Goal: Task Accomplishment & Management: Use online tool/utility

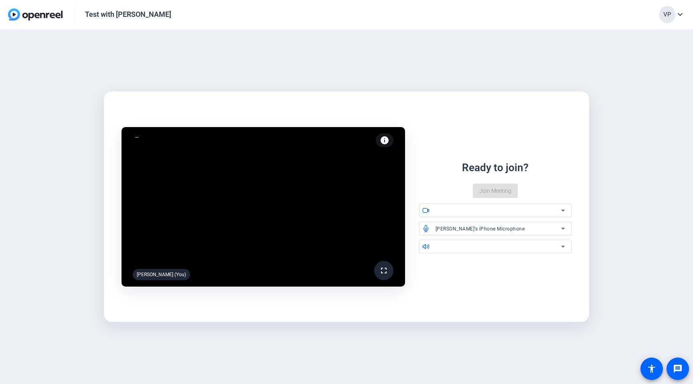
click at [496, 190] on div "Ready to join? Join Meeting" at bounding box center [495, 179] width 153 height 38
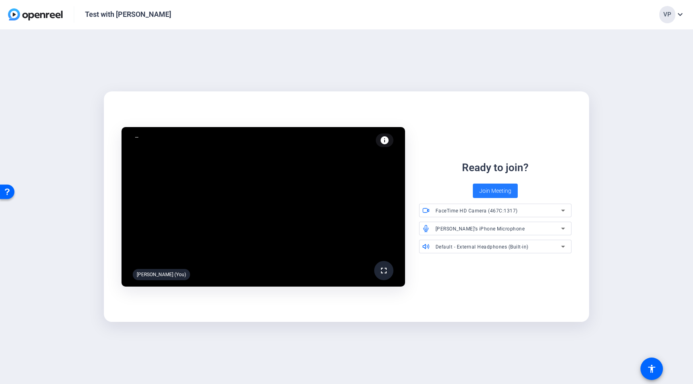
click at [495, 190] on span "Join Meeting" at bounding box center [495, 191] width 32 height 8
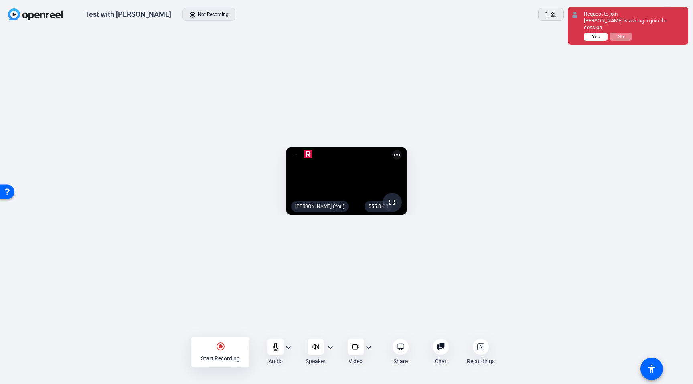
click at [589, 38] on button "Yes" at bounding box center [596, 37] width 24 height 8
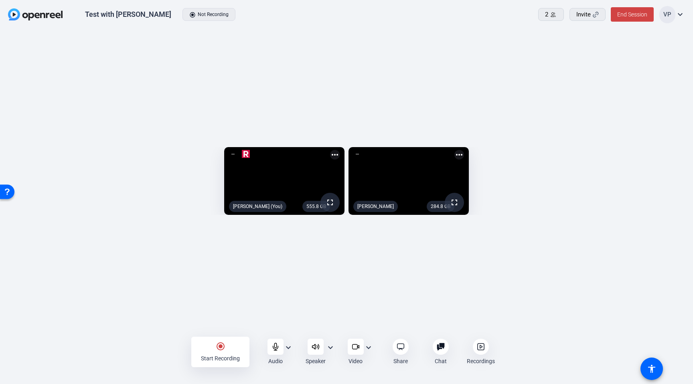
click at [219, 351] on div "radio_button_checked Start Recording" at bounding box center [220, 352] width 58 height 30
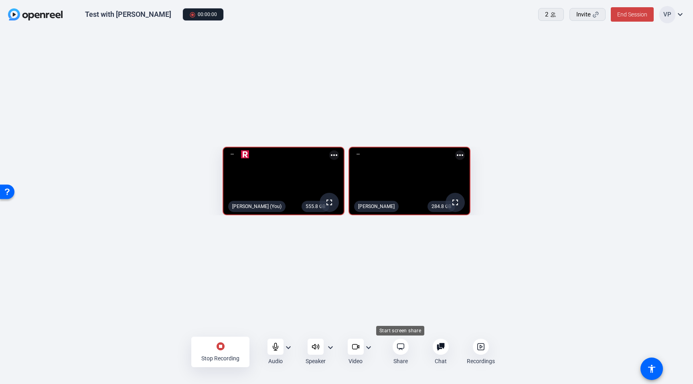
click at [403, 348] on icon at bounding box center [401, 347] width 8 height 8
click at [481, 346] on icon at bounding box center [481, 347] width 2 height 3
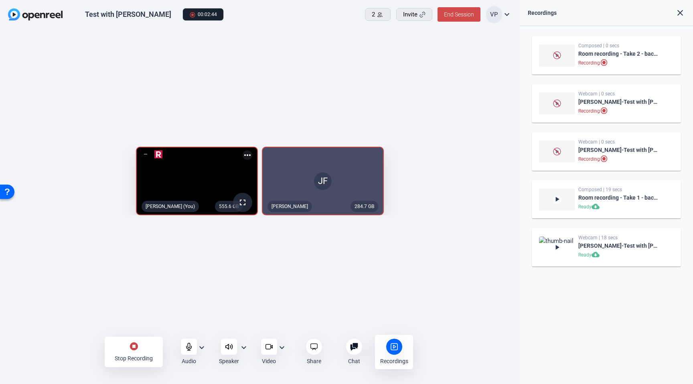
click at [450, 14] on span "End Session" at bounding box center [459, 14] width 30 height 6
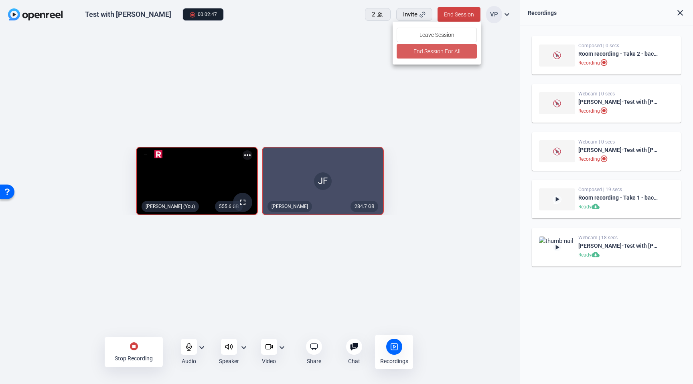
click at [441, 49] on span "End Session For All" at bounding box center [436, 52] width 47 height 10
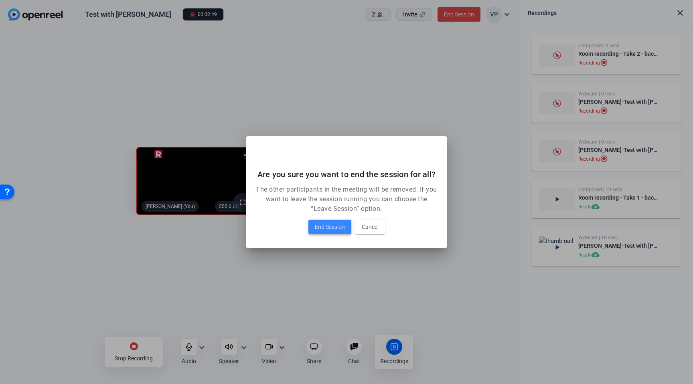
click at [334, 224] on span "End Session" at bounding box center [330, 227] width 30 height 10
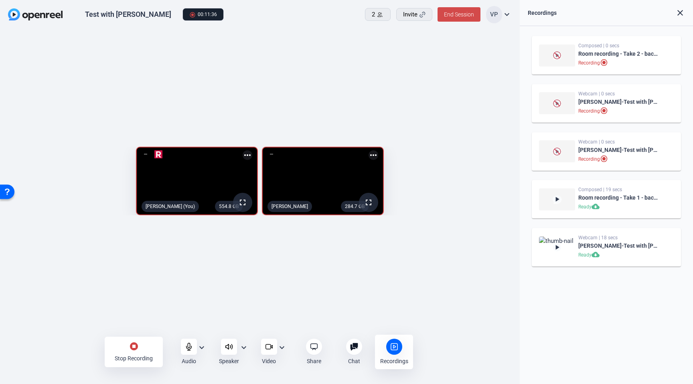
click at [455, 16] on span "End Session" at bounding box center [459, 14] width 30 height 6
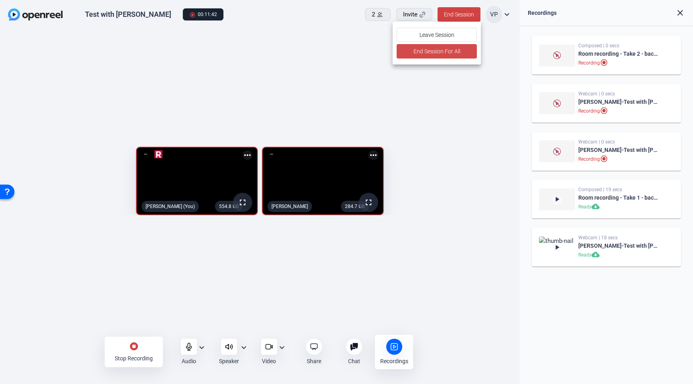
click at [461, 49] on span at bounding box center [437, 51] width 80 height 19
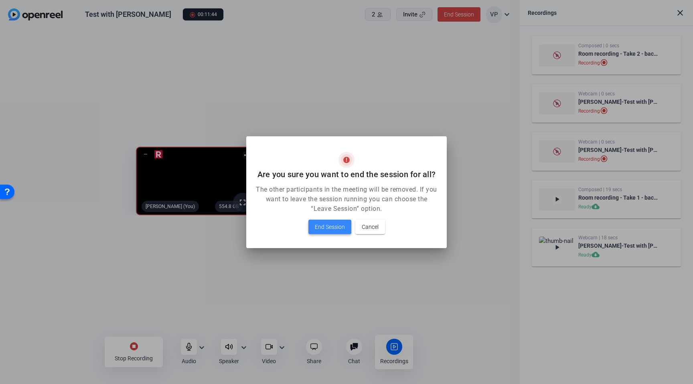
click at [330, 231] on span at bounding box center [329, 226] width 43 height 19
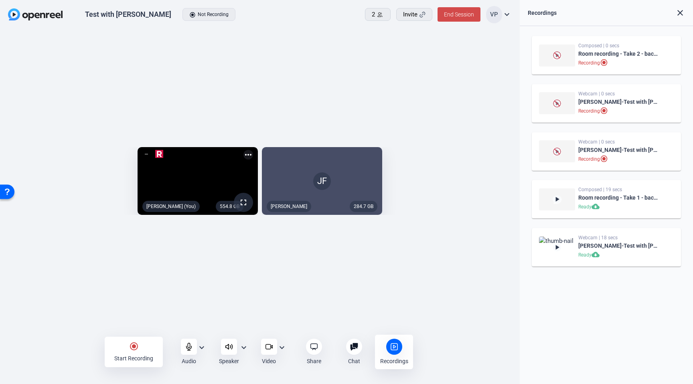
click at [455, 13] on span "End Session" at bounding box center [459, 14] width 30 height 6
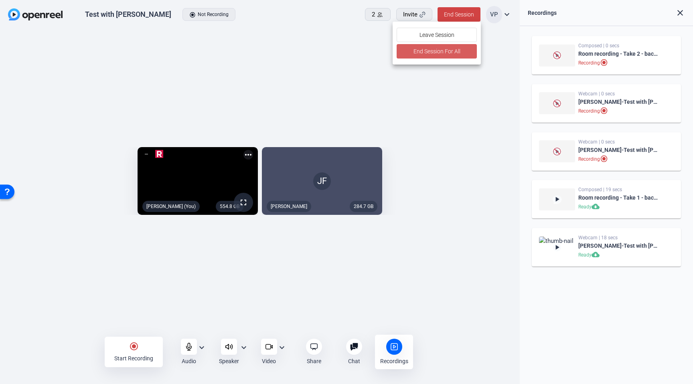
click at [455, 55] on span "End Session For All" at bounding box center [436, 52] width 47 height 10
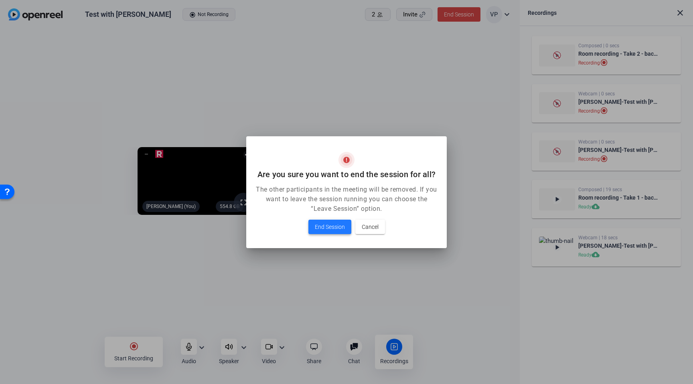
click at [340, 223] on span "End Session" at bounding box center [330, 227] width 30 height 10
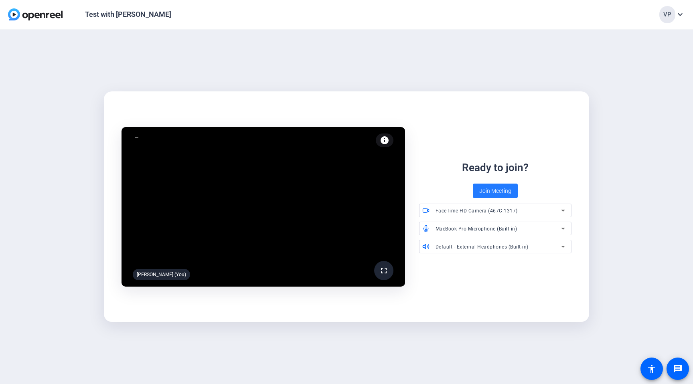
click at [497, 192] on span "Join Meeting" at bounding box center [495, 191] width 32 height 8
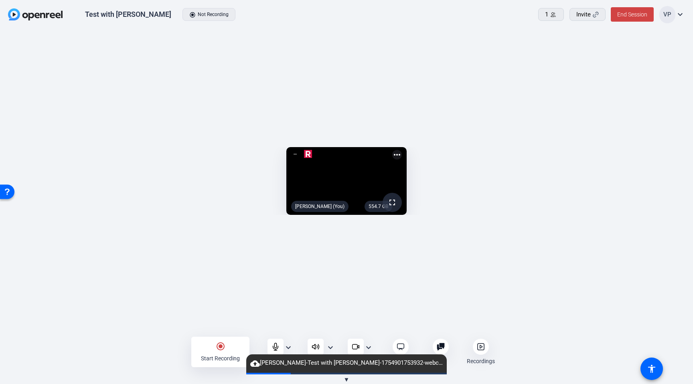
click at [366, 361] on span "cloud_upload [PERSON_NAME]-Test with [PERSON_NAME]-1754901753932-webcam" at bounding box center [346, 363] width 200 height 10
click at [346, 378] on span "▼" at bounding box center [347, 379] width 6 height 7
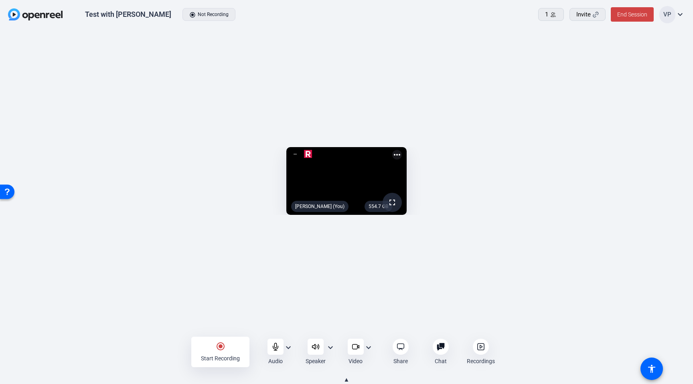
click at [216, 347] on mat-icon "radio_button_checked" at bounding box center [221, 347] width 10 height 10
click at [621, 16] on span "End Session" at bounding box center [632, 14] width 30 height 6
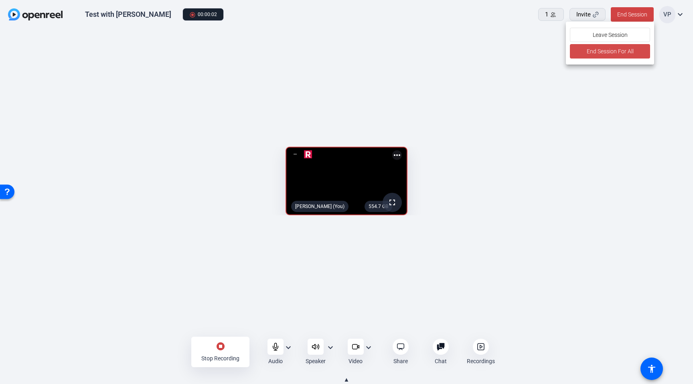
click at [610, 55] on span "End Session For All" at bounding box center [610, 52] width 47 height 10
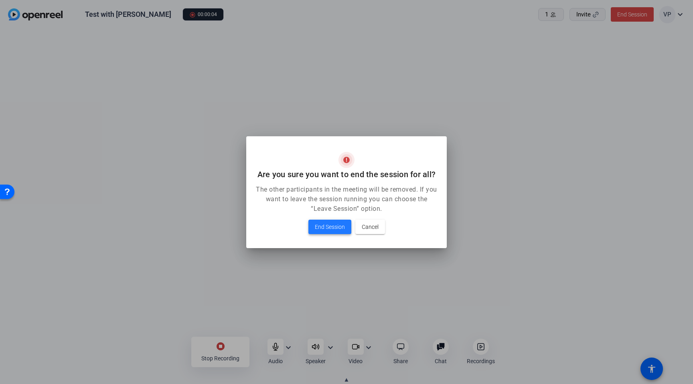
click at [334, 226] on span "End Session" at bounding box center [330, 227] width 30 height 10
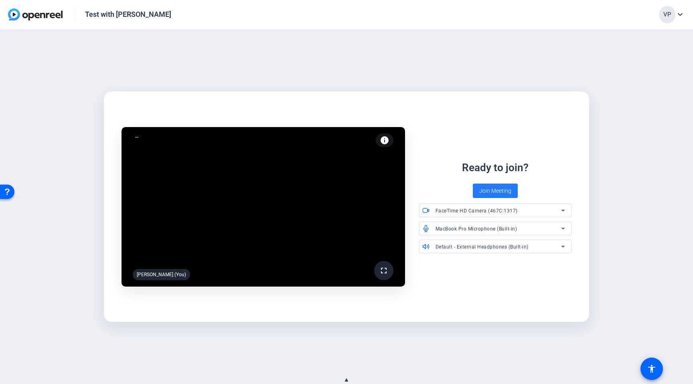
click at [500, 189] on span "Join Meeting" at bounding box center [495, 191] width 32 height 8
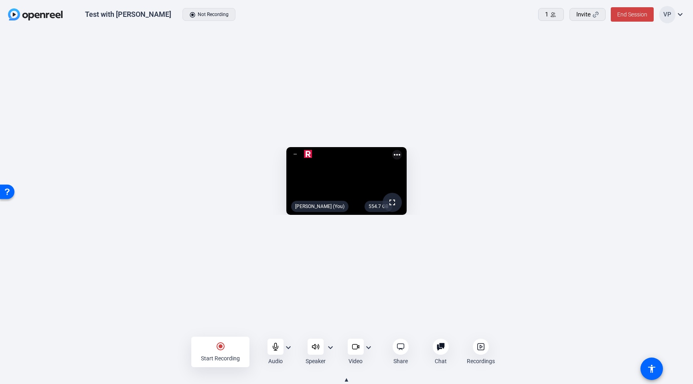
click at [681, 16] on mat-icon "expand_more" at bounding box center [680, 15] width 10 height 10
click at [591, 7] on div at bounding box center [346, 192] width 693 height 384
click at [591, 12] on div "Invite" at bounding box center [587, 14] width 22 height 9
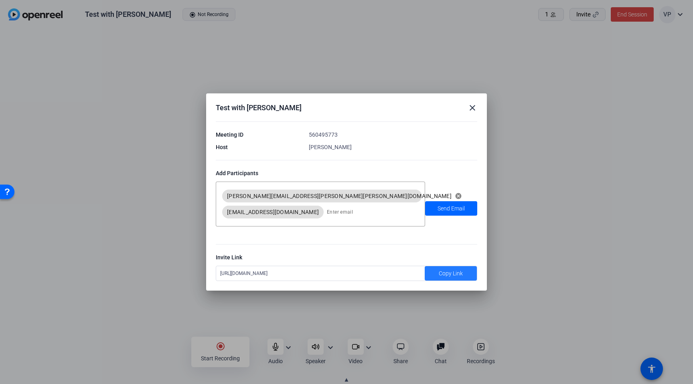
click at [460, 269] on span "Copy Link" at bounding box center [451, 273] width 24 height 8
click at [473, 112] on mat-icon "close" at bounding box center [472, 108] width 10 height 10
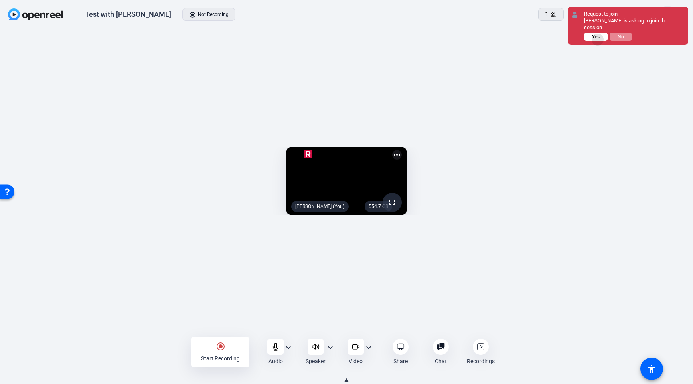
click at [597, 40] on button "Yes" at bounding box center [596, 37] width 24 height 8
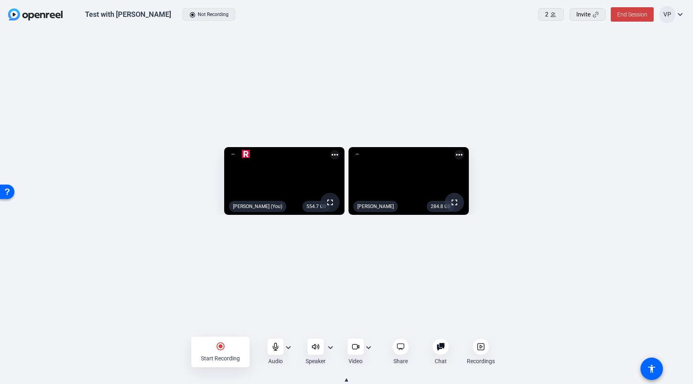
click at [320, 212] on span at bounding box center [329, 202] width 19 height 19
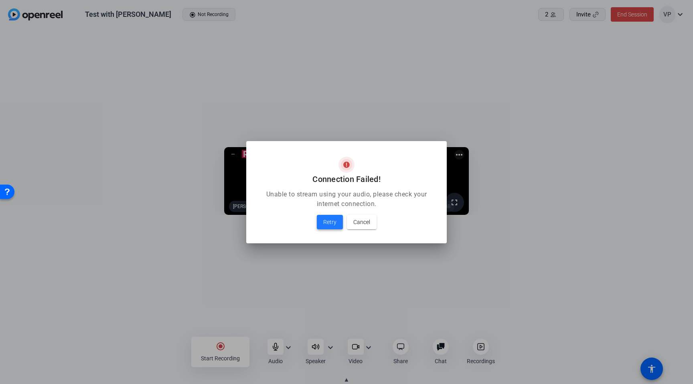
click at [328, 225] on span "Retry" at bounding box center [329, 222] width 13 height 10
click at [328, 223] on span "Retry" at bounding box center [329, 222] width 13 height 10
click at [359, 218] on span "Cancel" at bounding box center [361, 222] width 17 height 10
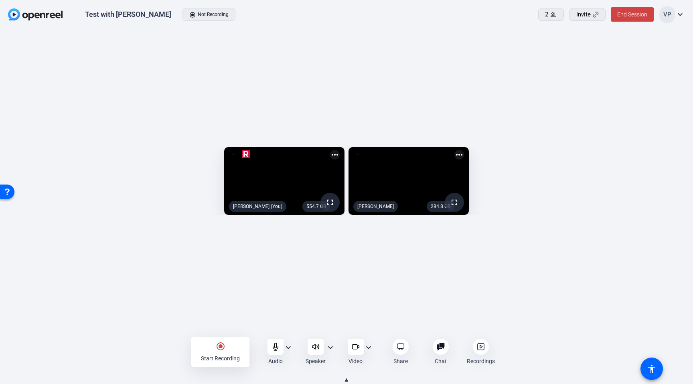
click at [40, 13] on img at bounding box center [35, 14] width 55 height 12
click at [632, 10] on span at bounding box center [632, 14] width 43 height 19
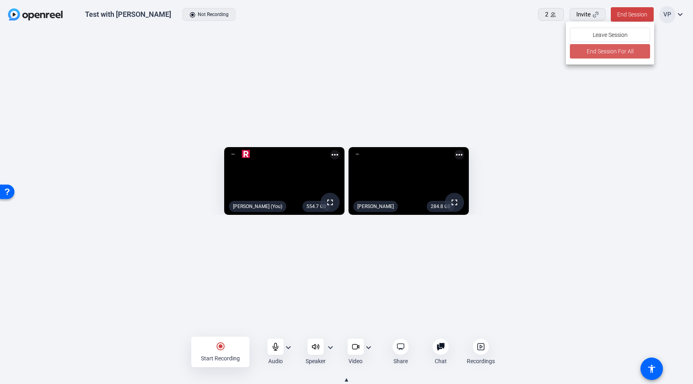
click at [611, 51] on span "End Session For All" at bounding box center [610, 52] width 47 height 10
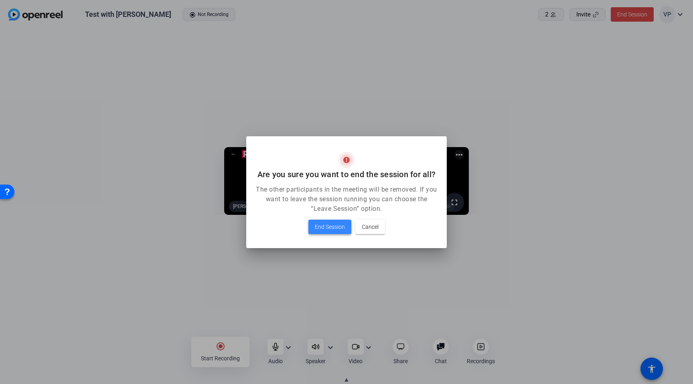
click at [336, 229] on span "End Session" at bounding box center [330, 227] width 30 height 10
